Goal: Task Accomplishment & Management: Use online tool/utility

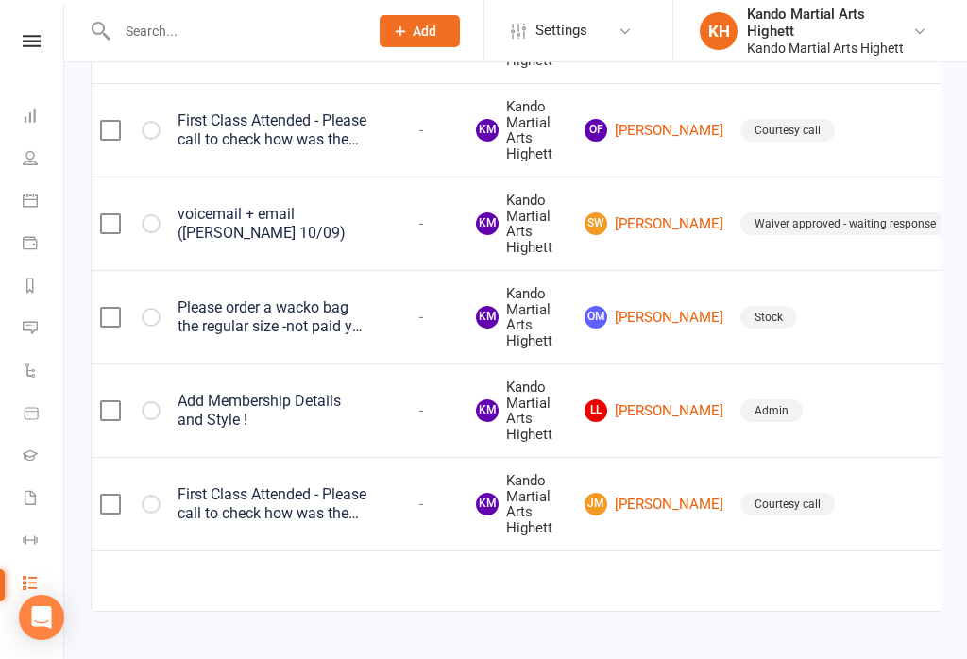
click at [46, 205] on link "Calendar" at bounding box center [44, 202] width 42 height 42
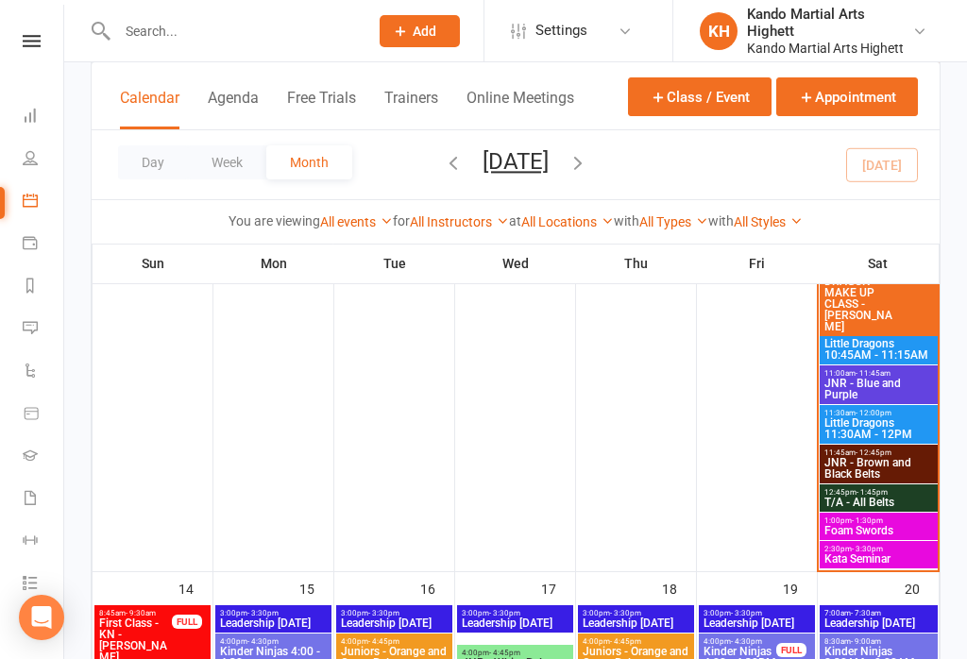
scroll to position [2146, 0]
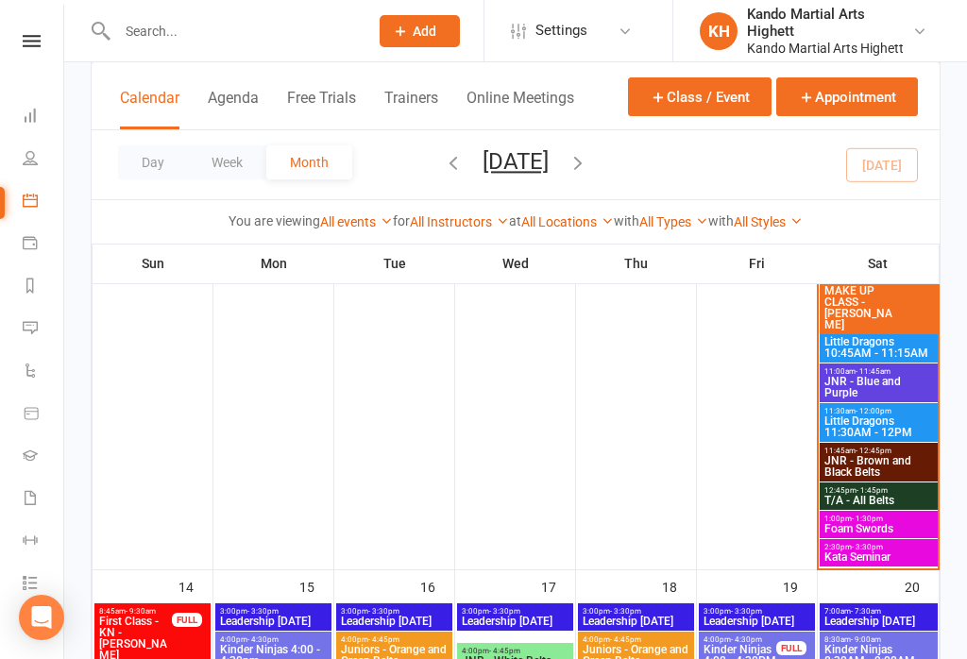
click at [846, 528] on span "Foam Swords" at bounding box center [878, 528] width 110 height 11
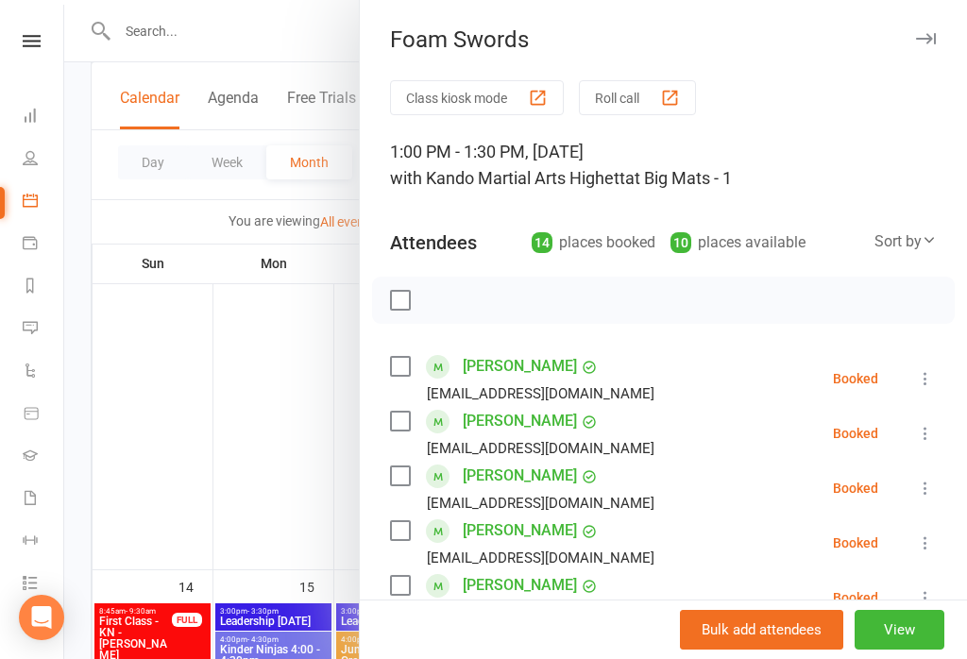
click at [538, 100] on div "button" at bounding box center [538, 98] width 20 height 20
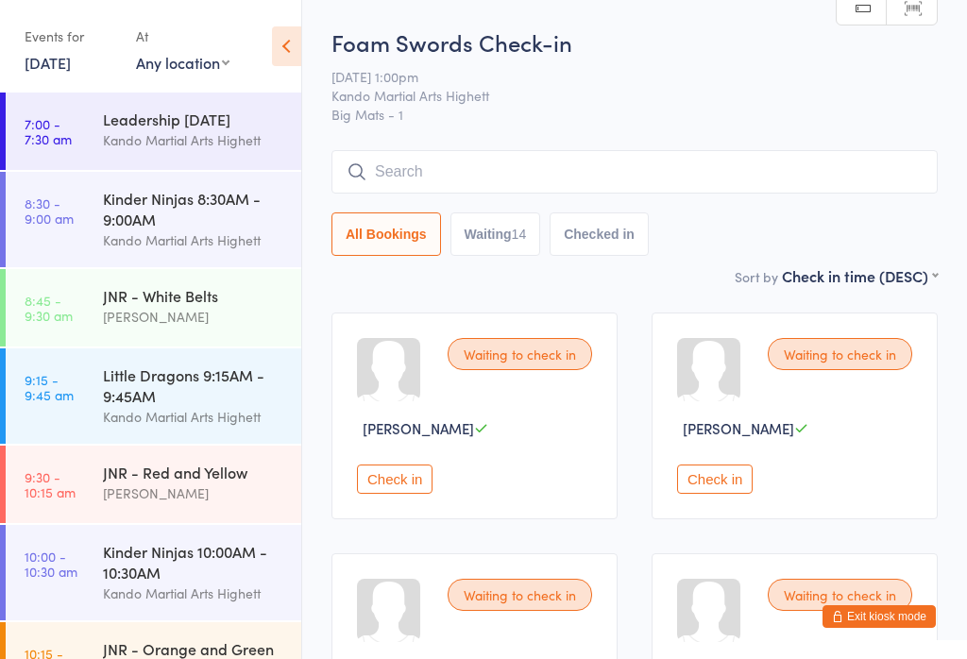
click at [297, 48] on icon at bounding box center [286, 46] width 29 height 40
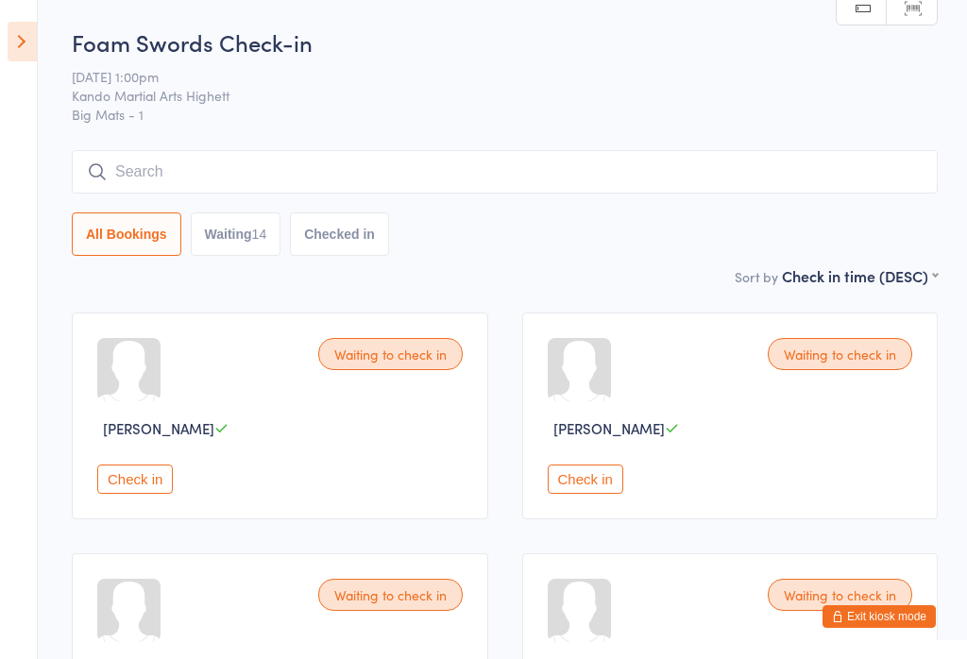
click at [153, 460] on div "Waiting to check in [PERSON_NAME] Check in" at bounding box center [280, 416] width 416 height 207
click at [152, 489] on button "Check in" at bounding box center [135, 479] width 76 height 29
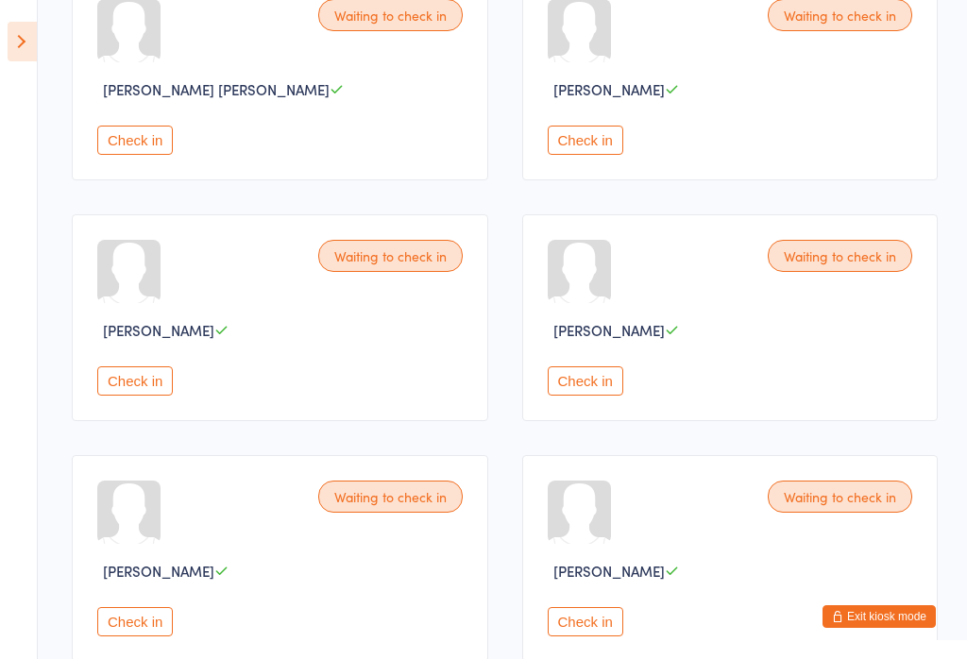
scroll to position [922, 0]
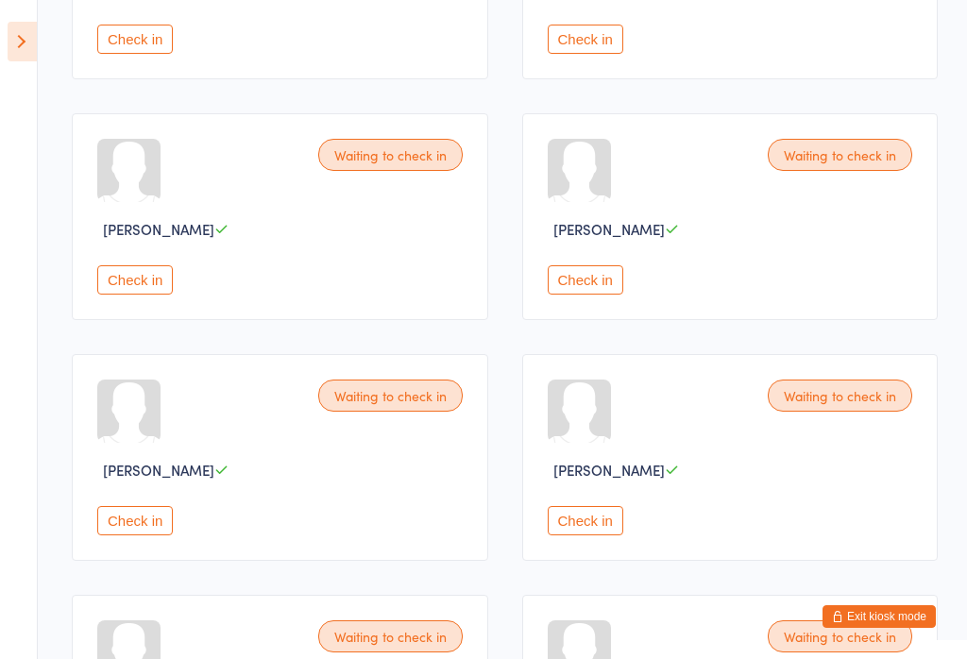
click at [601, 294] on button "Check in" at bounding box center [586, 279] width 76 height 29
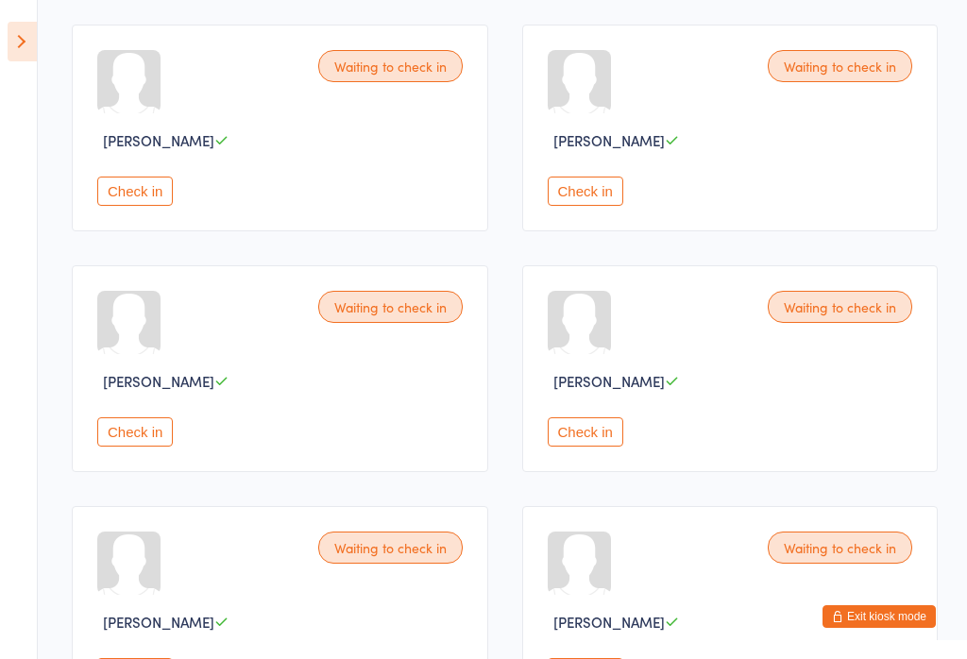
scroll to position [1010, 0]
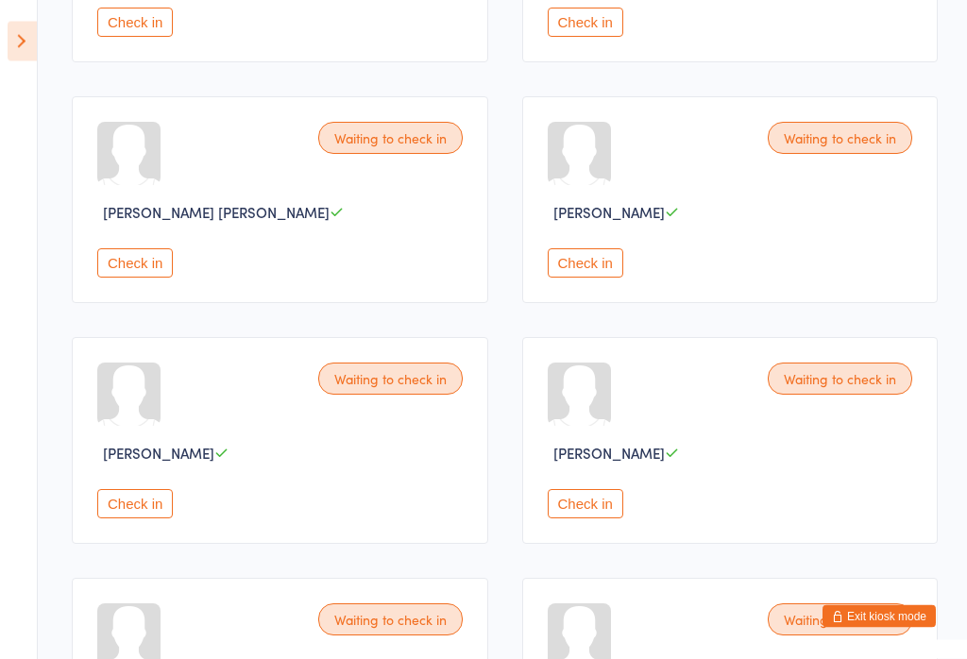
click at [596, 279] on button "Check in" at bounding box center [586, 263] width 76 height 29
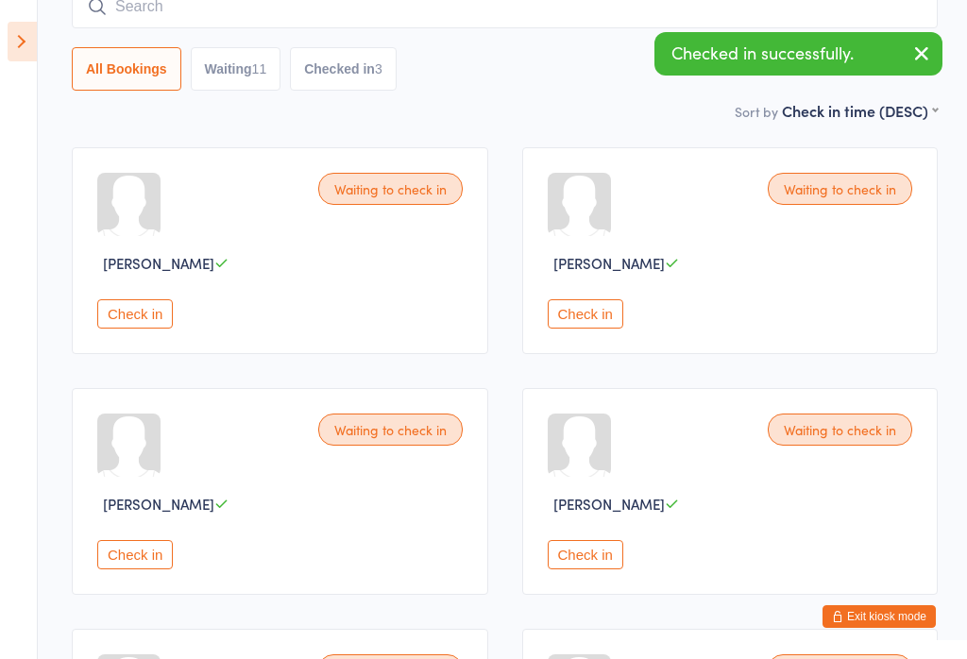
click at [244, 76] on button "Waiting 11" at bounding box center [236, 68] width 91 height 43
select select "0"
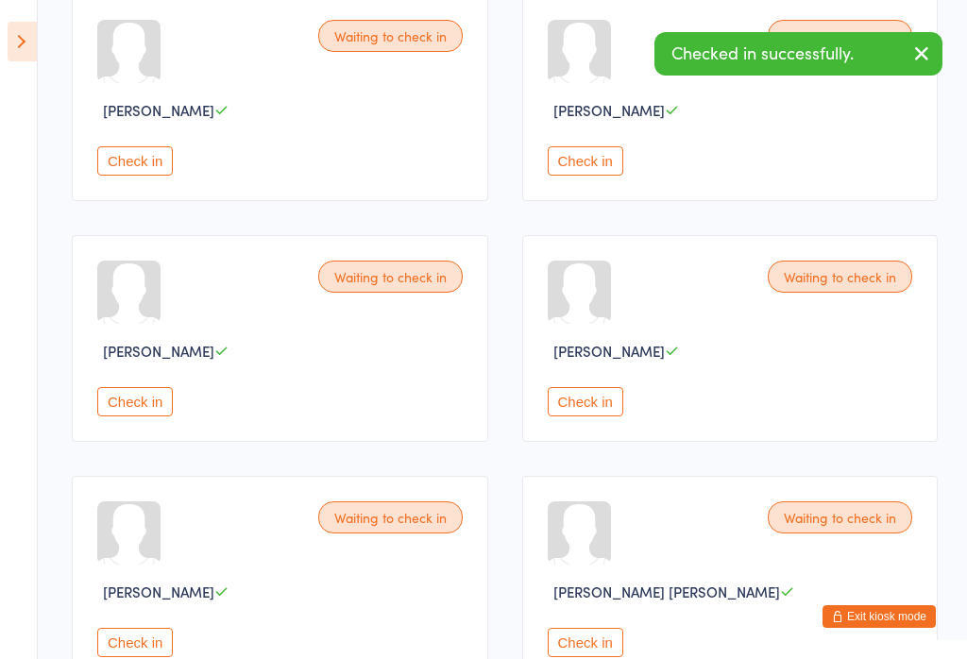
scroll to position [318, 0]
click at [140, 167] on button "Check in" at bounding box center [135, 160] width 76 height 29
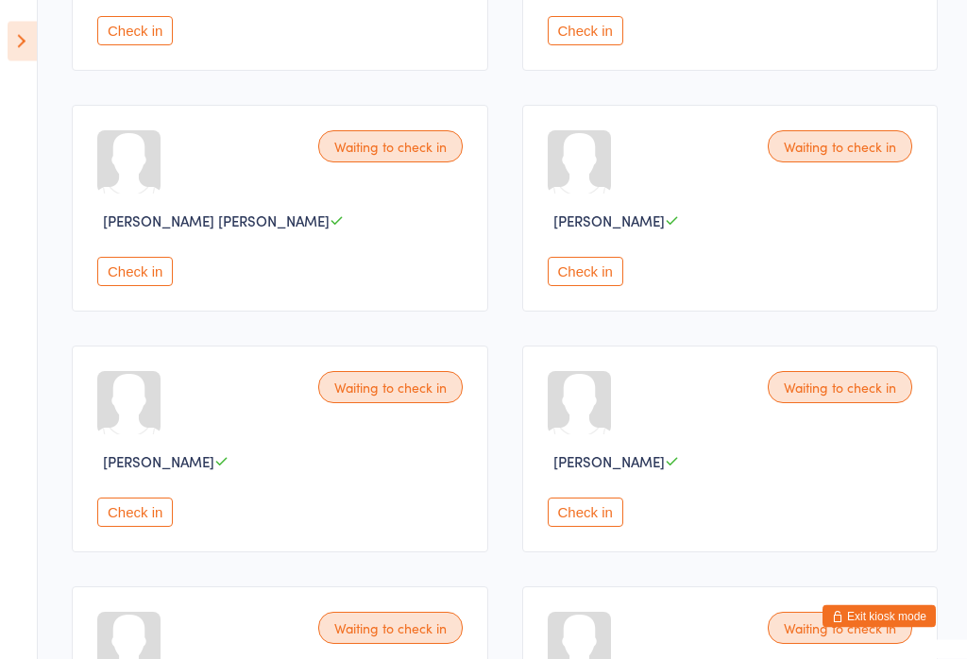
click at [607, 287] on button "Check in" at bounding box center [586, 272] width 76 height 29
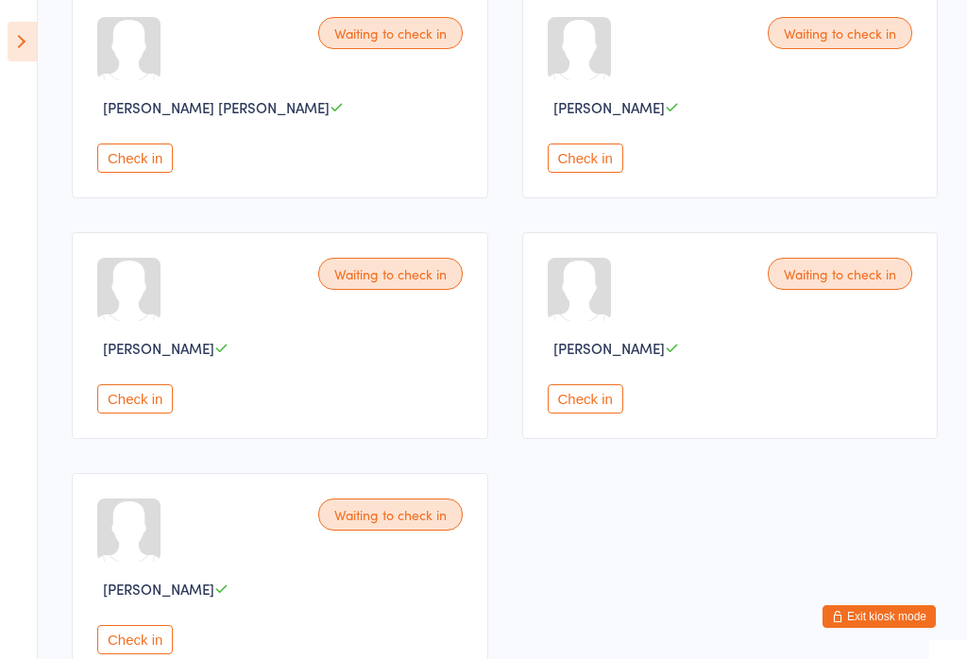
scroll to position [799, 0]
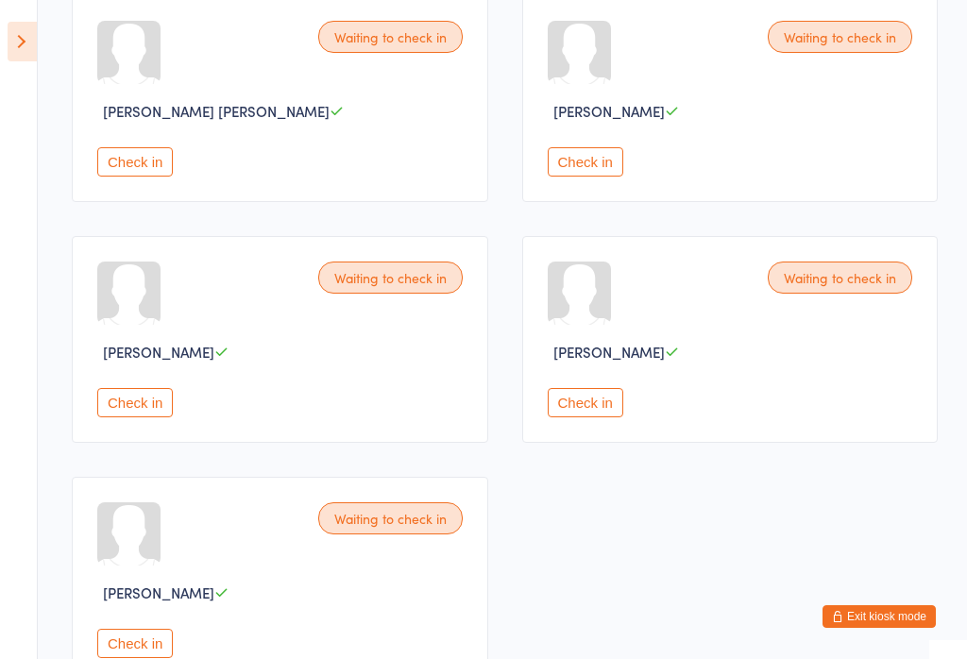
click at [148, 658] on button "Check in" at bounding box center [135, 643] width 76 height 29
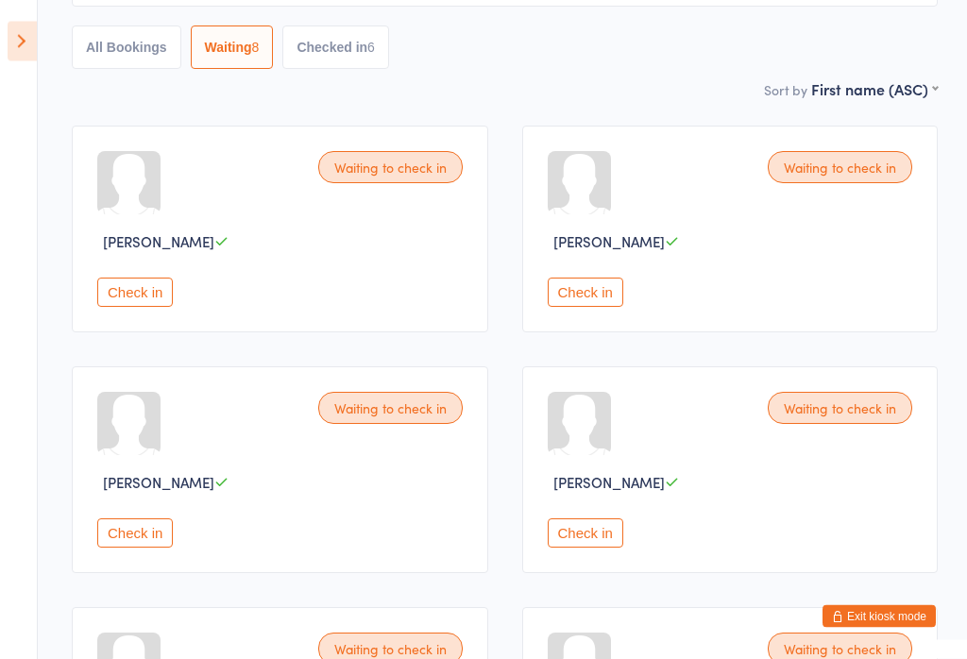
scroll to position [203, 0]
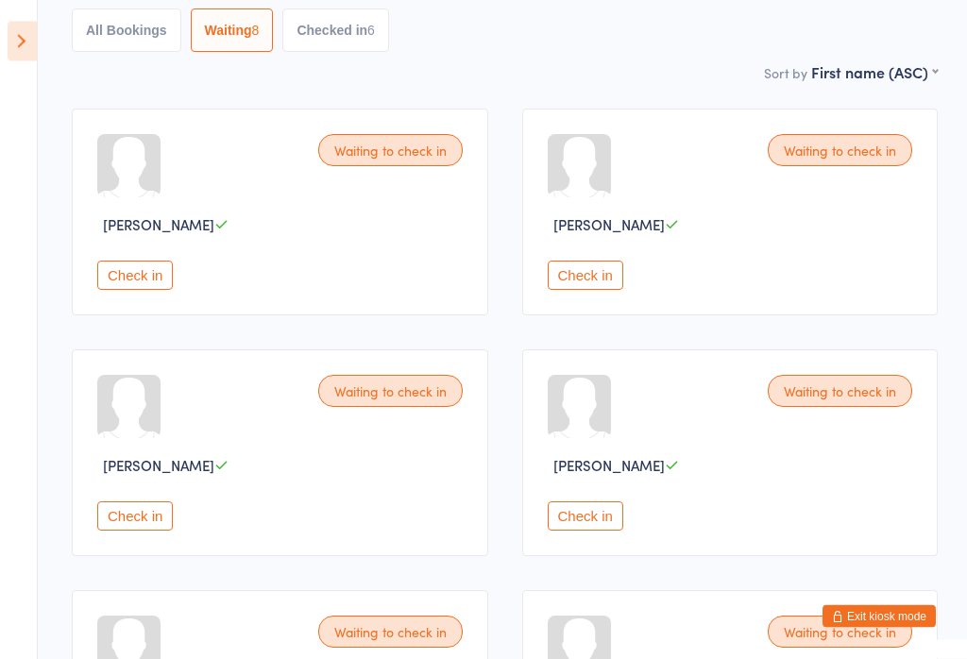
click at [601, 518] on button "Check in" at bounding box center [586, 516] width 76 height 29
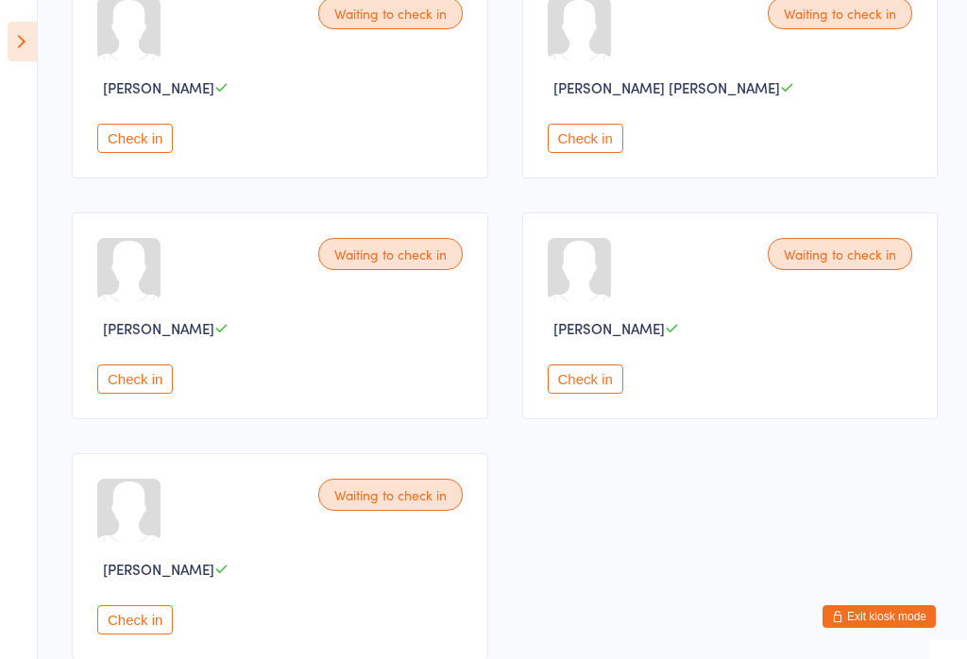
scroll to position [583, 0]
click at [155, 634] on button "Check in" at bounding box center [135, 618] width 76 height 29
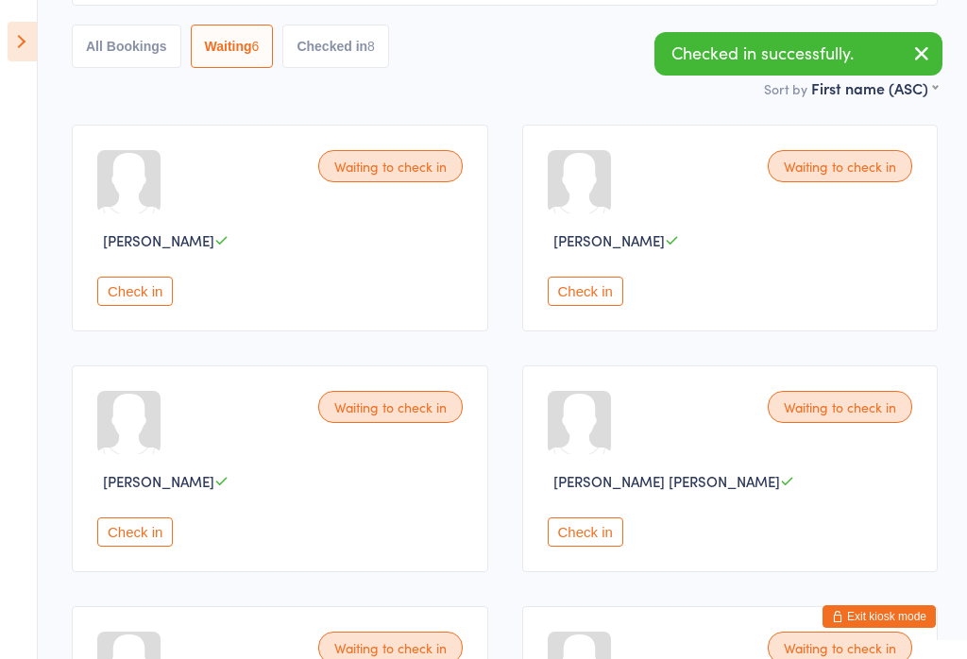
scroll to position [192, 0]
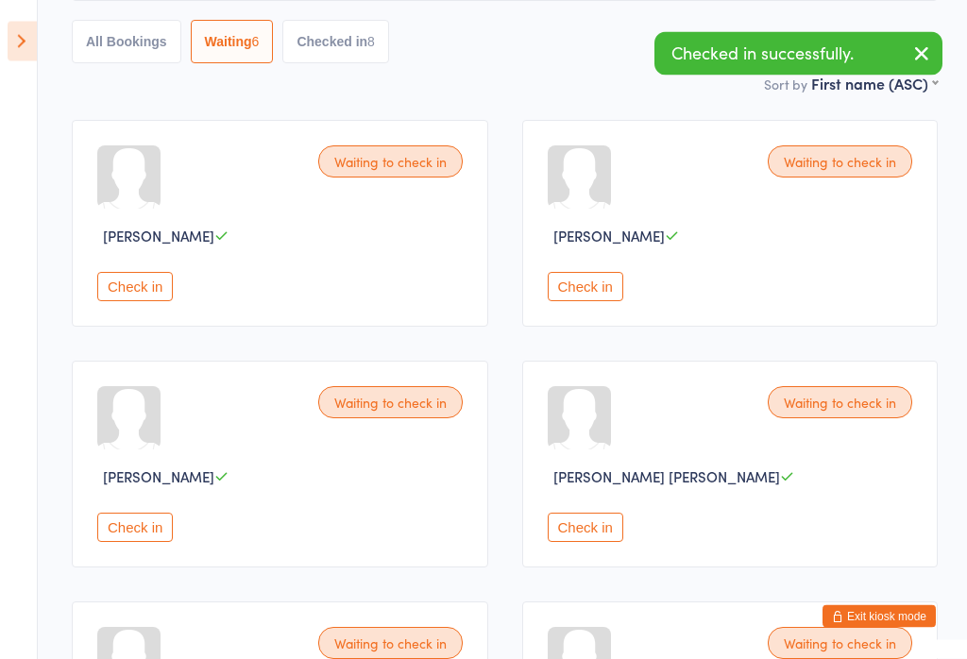
click at [134, 291] on button "Check in" at bounding box center [135, 287] width 76 height 29
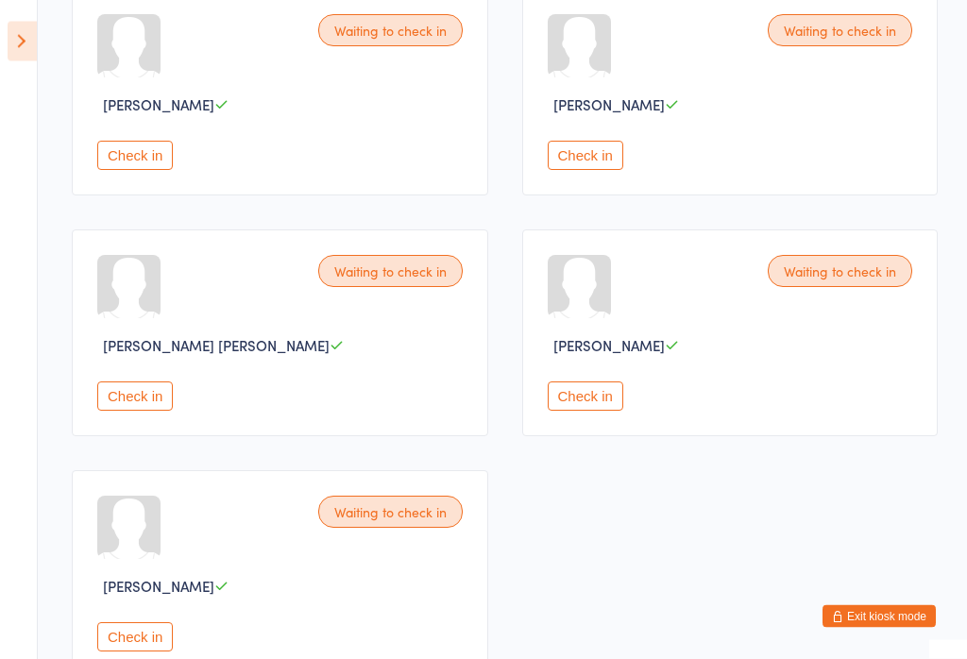
click at [137, 167] on button "Check in" at bounding box center [135, 156] width 76 height 29
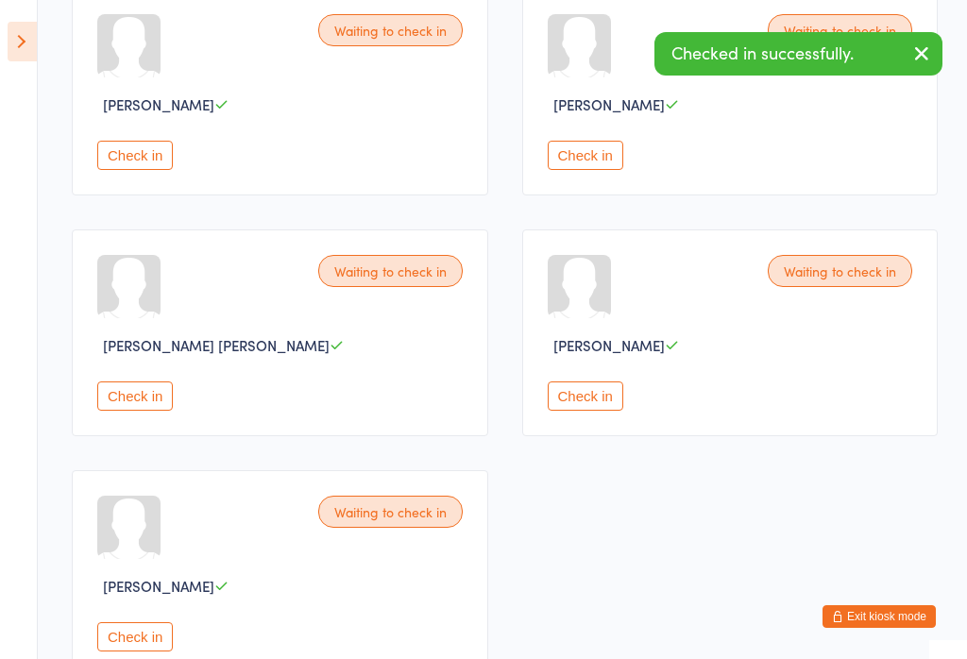
scroll to position [229, 0]
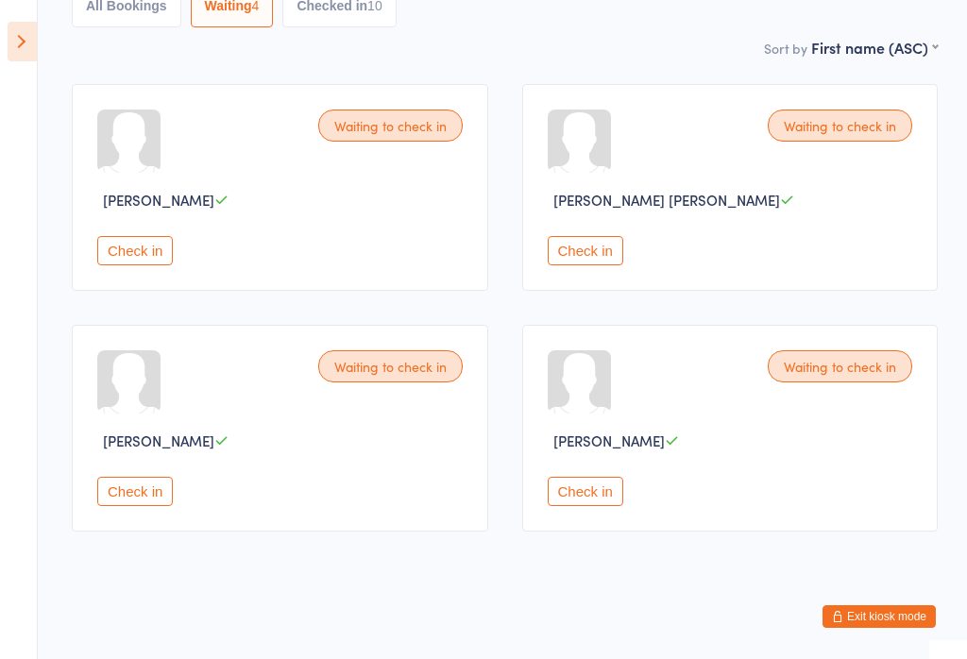
click at [147, 501] on button "Check in" at bounding box center [135, 491] width 76 height 29
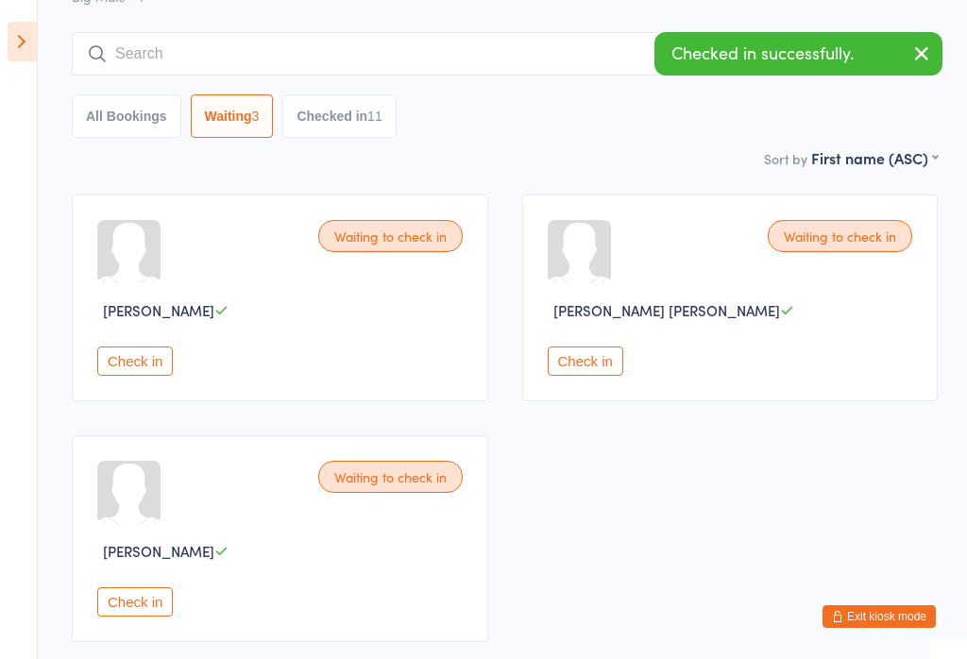
scroll to position [116, 0]
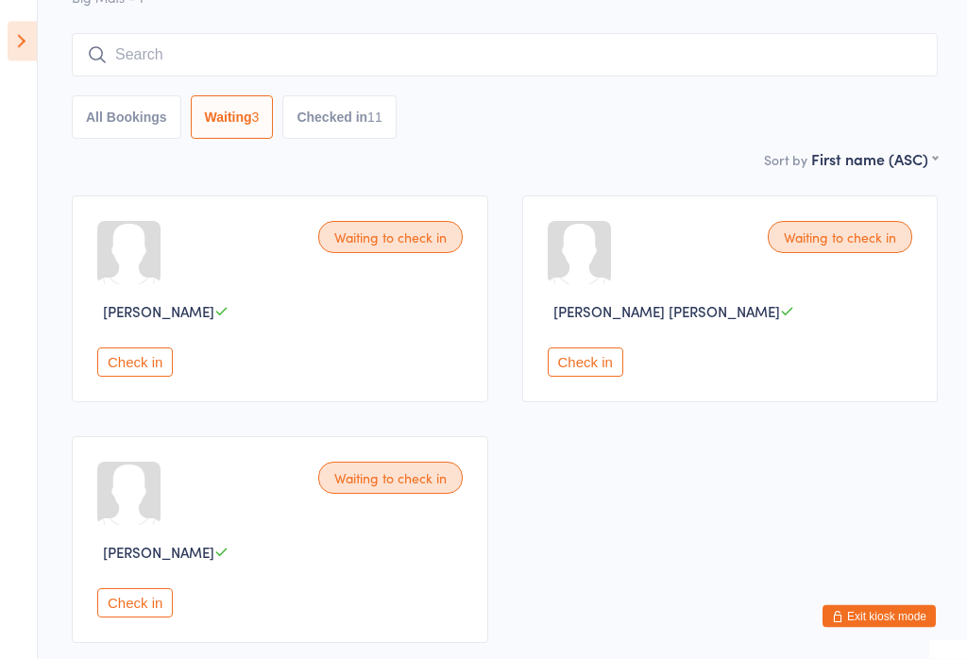
click at [144, 358] on button "Check in" at bounding box center [135, 362] width 76 height 29
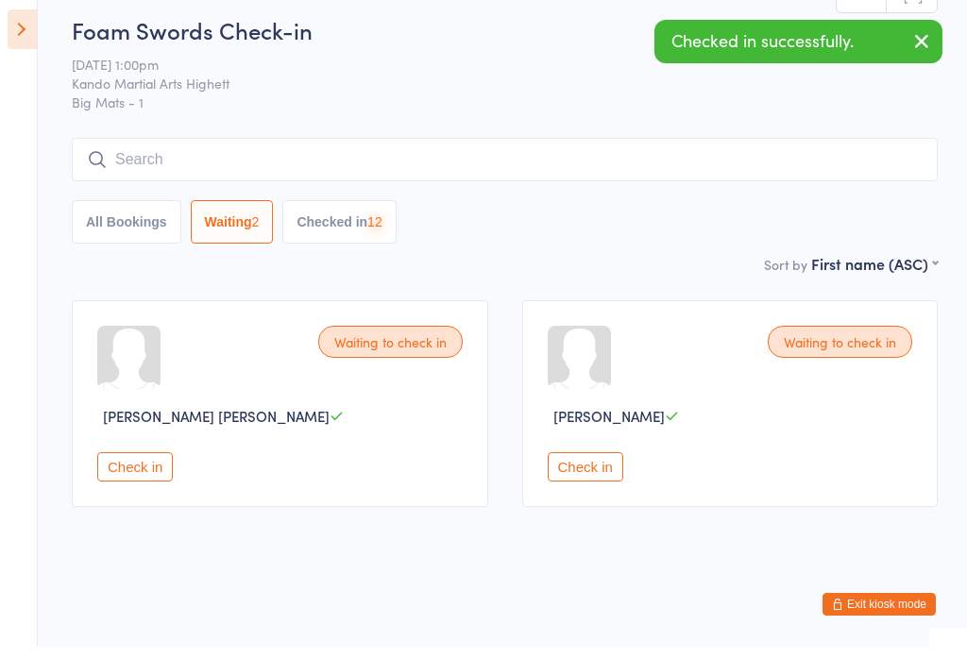
scroll to position [13, 0]
